Goal: Information Seeking & Learning: Learn about a topic

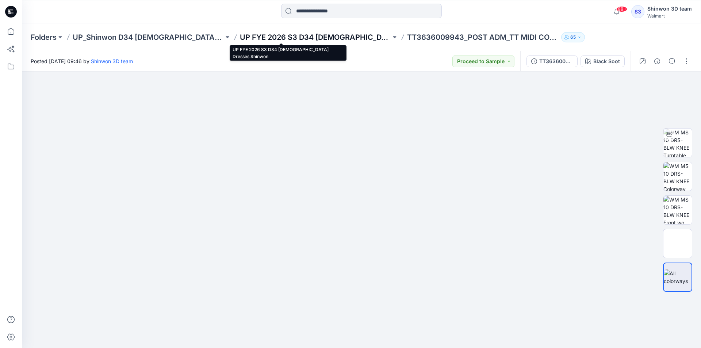
click at [266, 37] on p "UP FYE 2026 S3 D34 [DEMOGRAPHIC_DATA] Dresses Shinwon" at bounding box center [315, 37] width 151 height 10
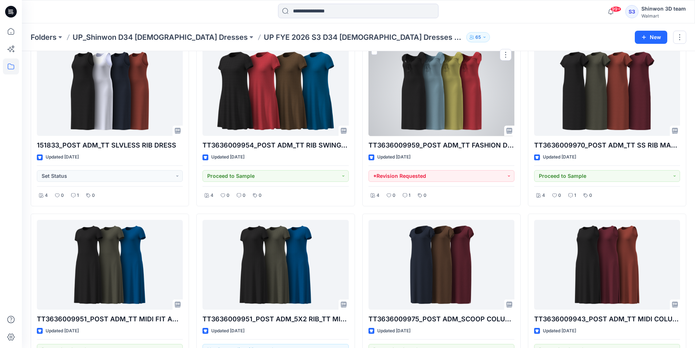
scroll to position [283, 0]
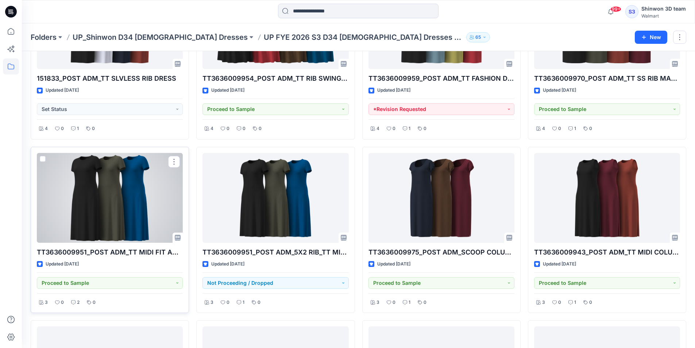
click at [110, 207] on div at bounding box center [110, 198] width 146 height 90
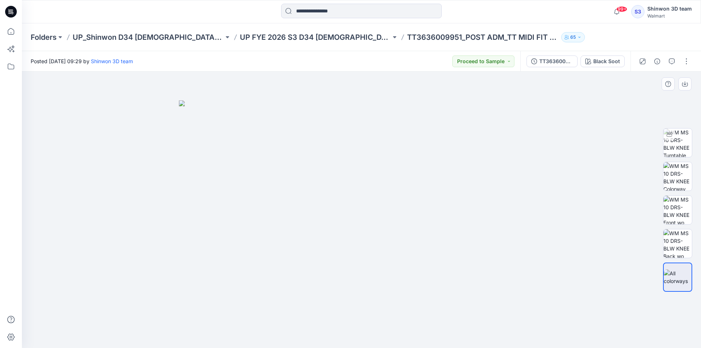
click at [165, 258] on div at bounding box center [361, 210] width 679 height 276
click at [325, 36] on p "UP FYE 2026 S3 D34 [DEMOGRAPHIC_DATA] Dresses Shinwon" at bounding box center [315, 37] width 151 height 10
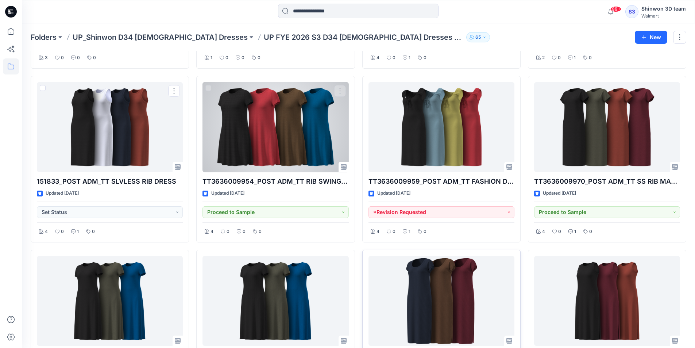
scroll to position [219, 0]
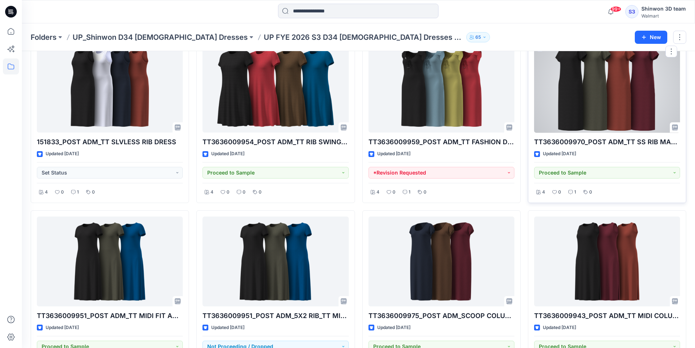
click at [597, 93] on div at bounding box center [607, 88] width 146 height 90
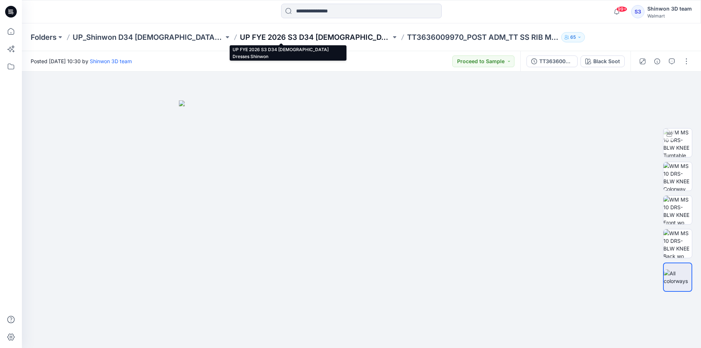
click at [324, 39] on p "UP FYE 2026 S3 D34 [DEMOGRAPHIC_DATA] Dresses Shinwon" at bounding box center [315, 37] width 151 height 10
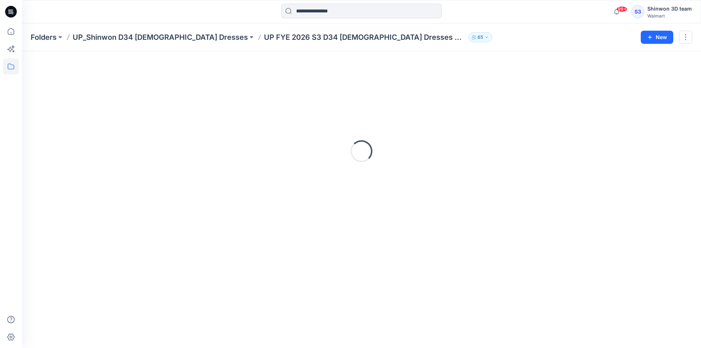
click at [181, 39] on p "UP_Shinwon D34 [DEMOGRAPHIC_DATA] Dresses" at bounding box center [160, 37] width 175 height 10
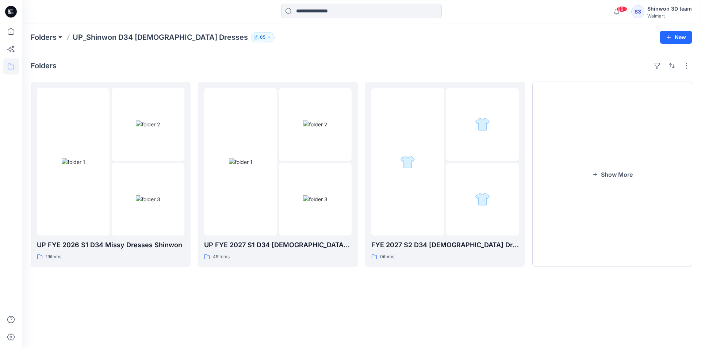
click at [64, 39] on button at bounding box center [60, 37] width 7 height 10
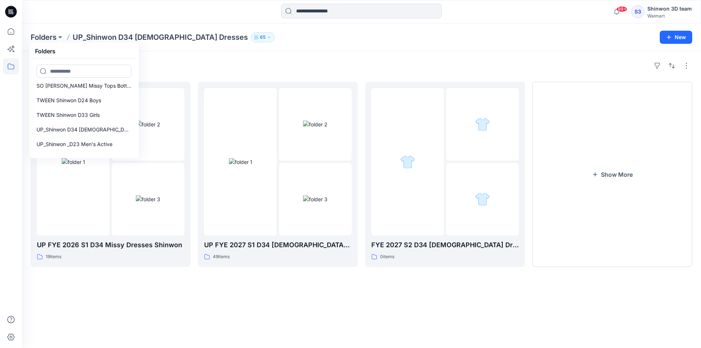
scroll to position [331, 0]
click at [111, 139] on p "UP_Shinwon D34 [DEMOGRAPHIC_DATA] Knit Tops" at bounding box center [83, 137] width 95 height 9
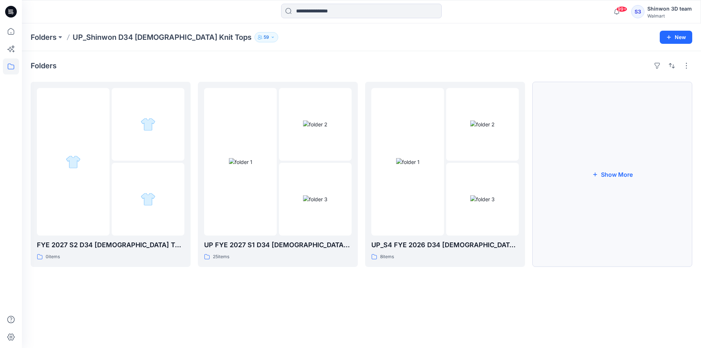
click at [589, 211] on button "Show More" at bounding box center [612, 174] width 160 height 185
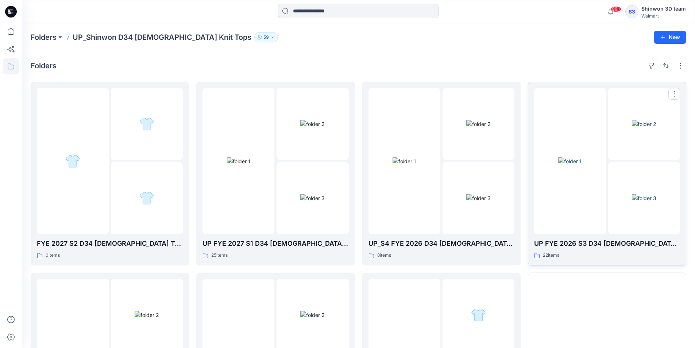
click at [589, 211] on div at bounding box center [570, 161] width 72 height 146
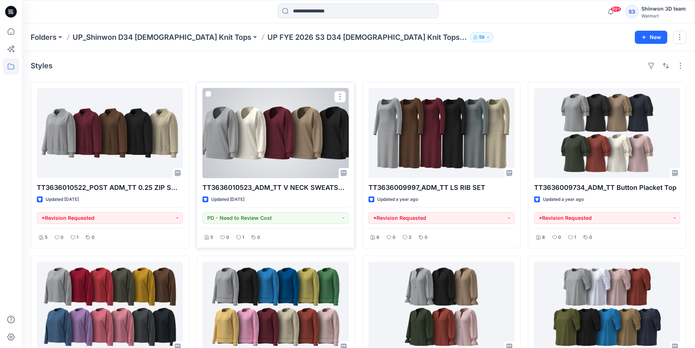
click at [300, 161] on div at bounding box center [276, 133] width 146 height 90
